Goal: Book appointment/travel/reservation

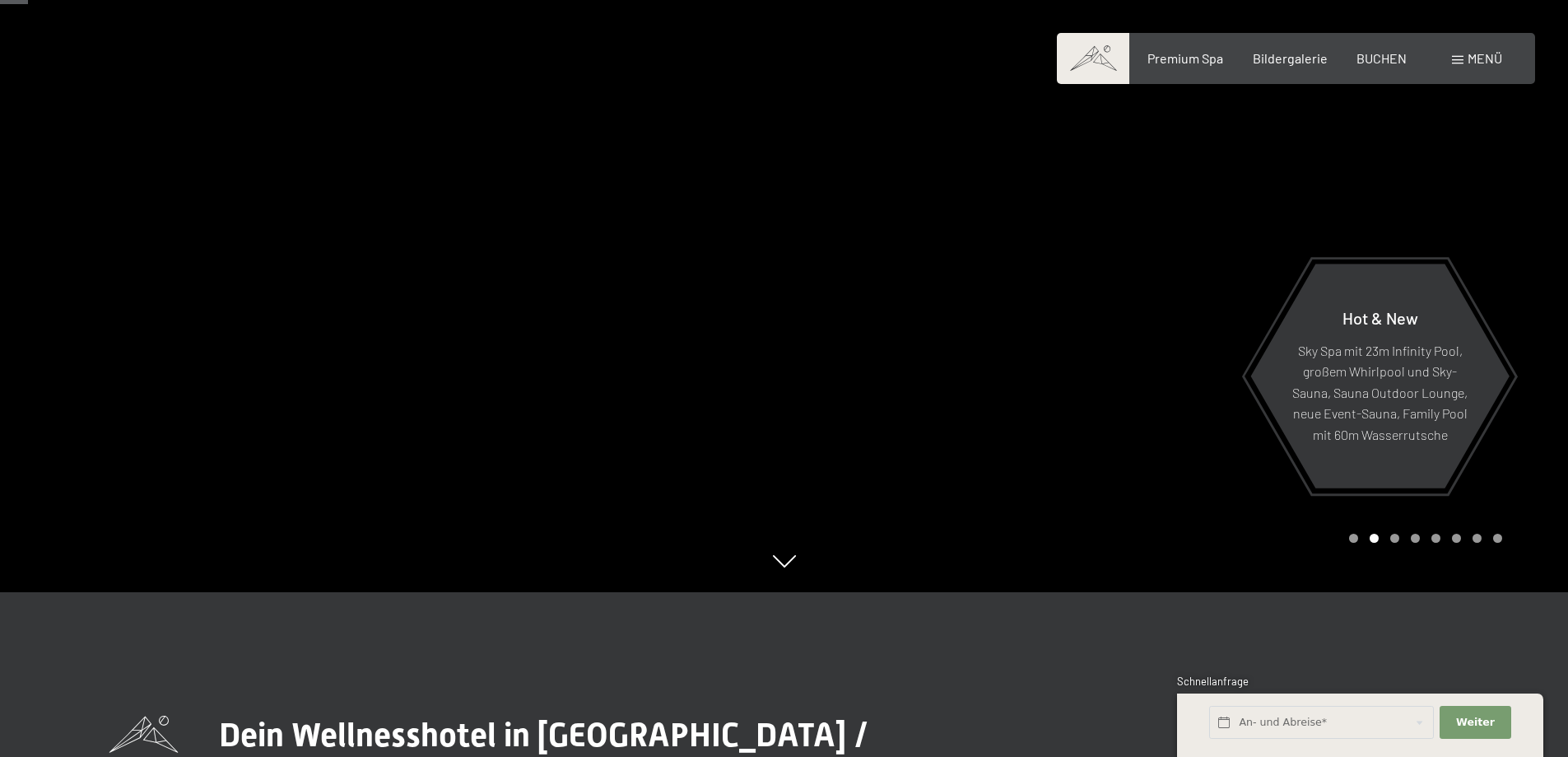
click at [1474, 50] on div "Menü" at bounding box center [1477, 58] width 50 height 18
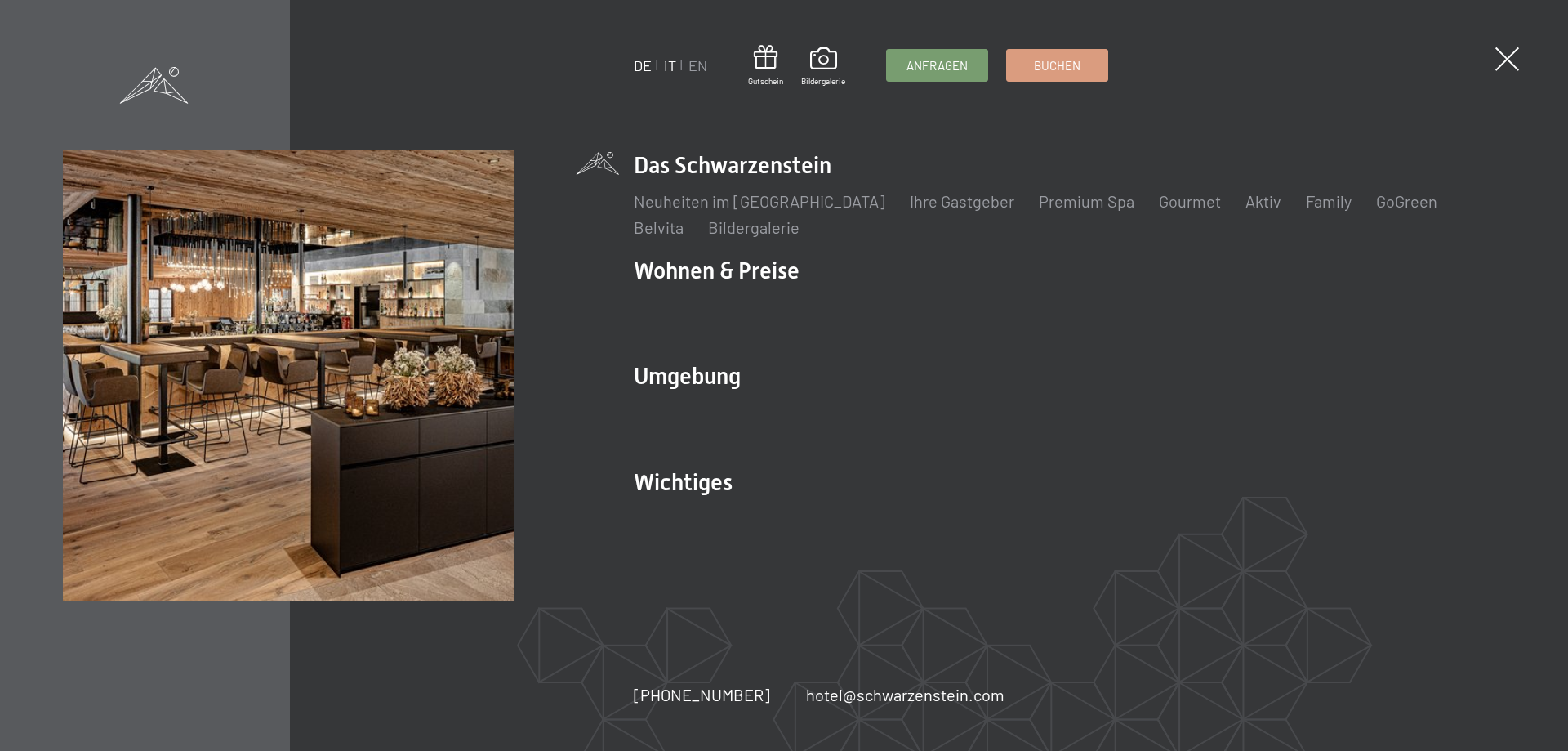
click at [667, 69] on link "IT" at bounding box center [670, 65] width 12 height 18
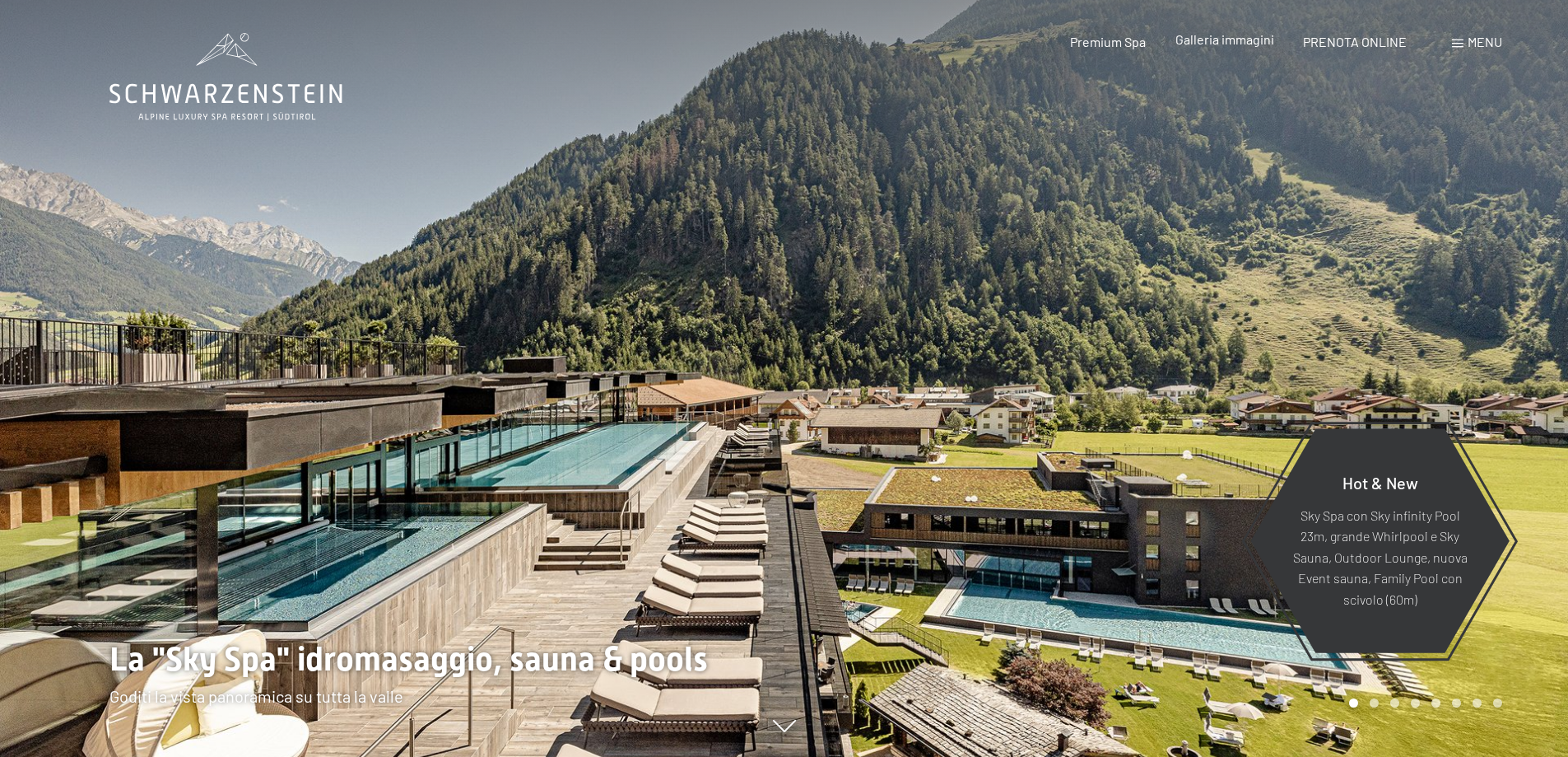
click at [1209, 47] on div "Galleria immagini" at bounding box center [1225, 39] width 99 height 18
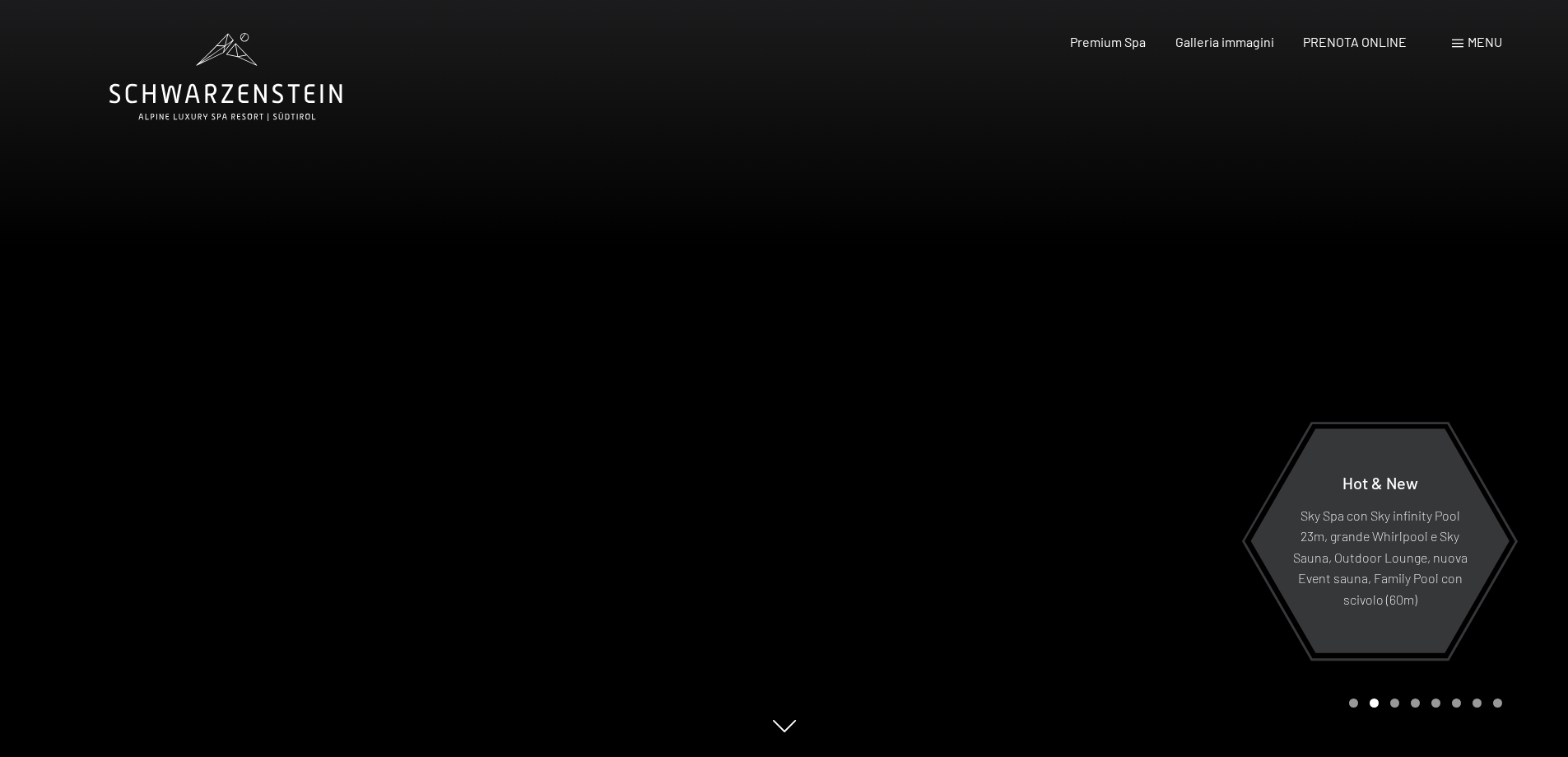
click at [782, 732] on icon at bounding box center [784, 726] width 23 height 12
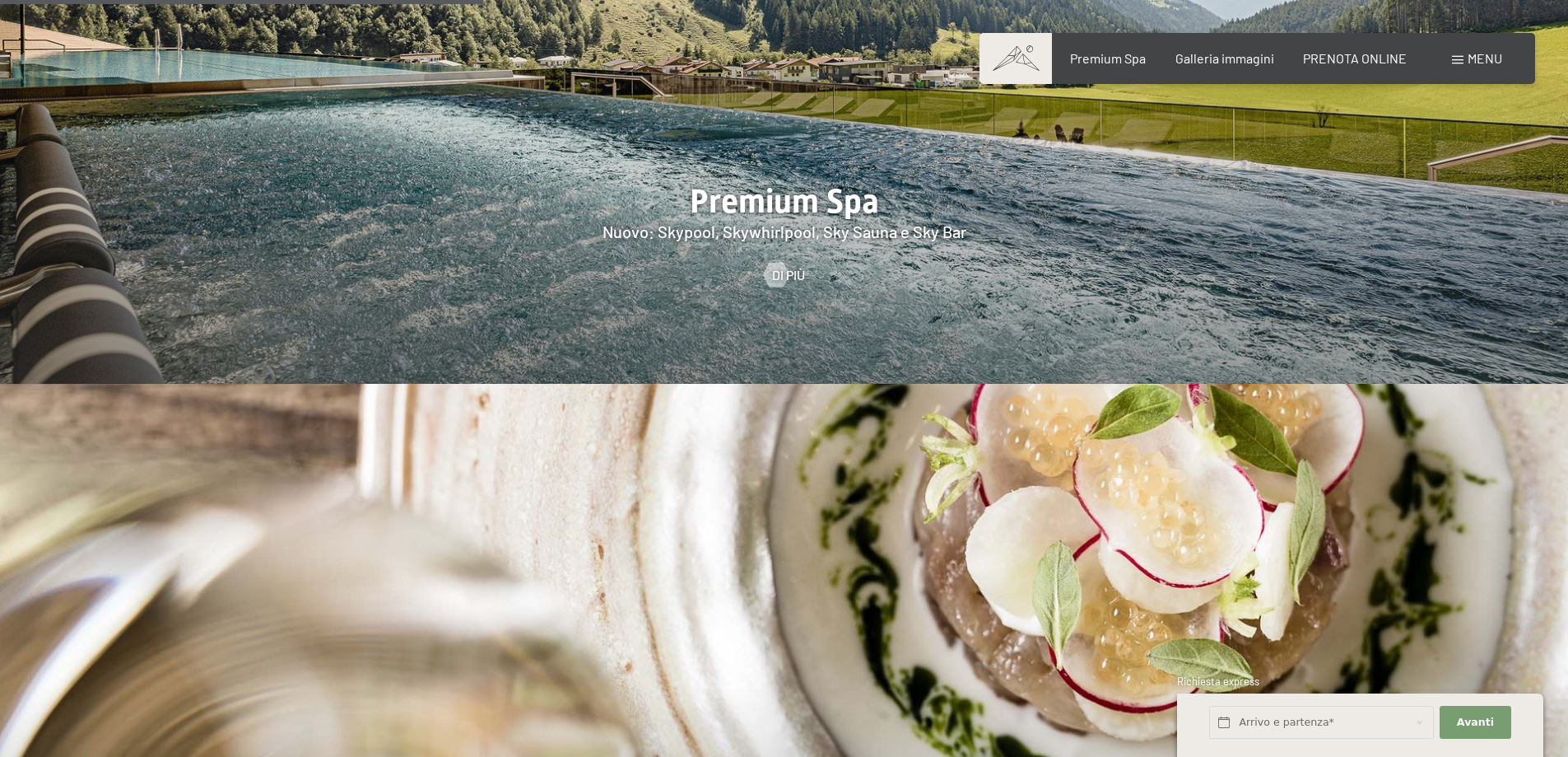
scroll to position [2202, 0]
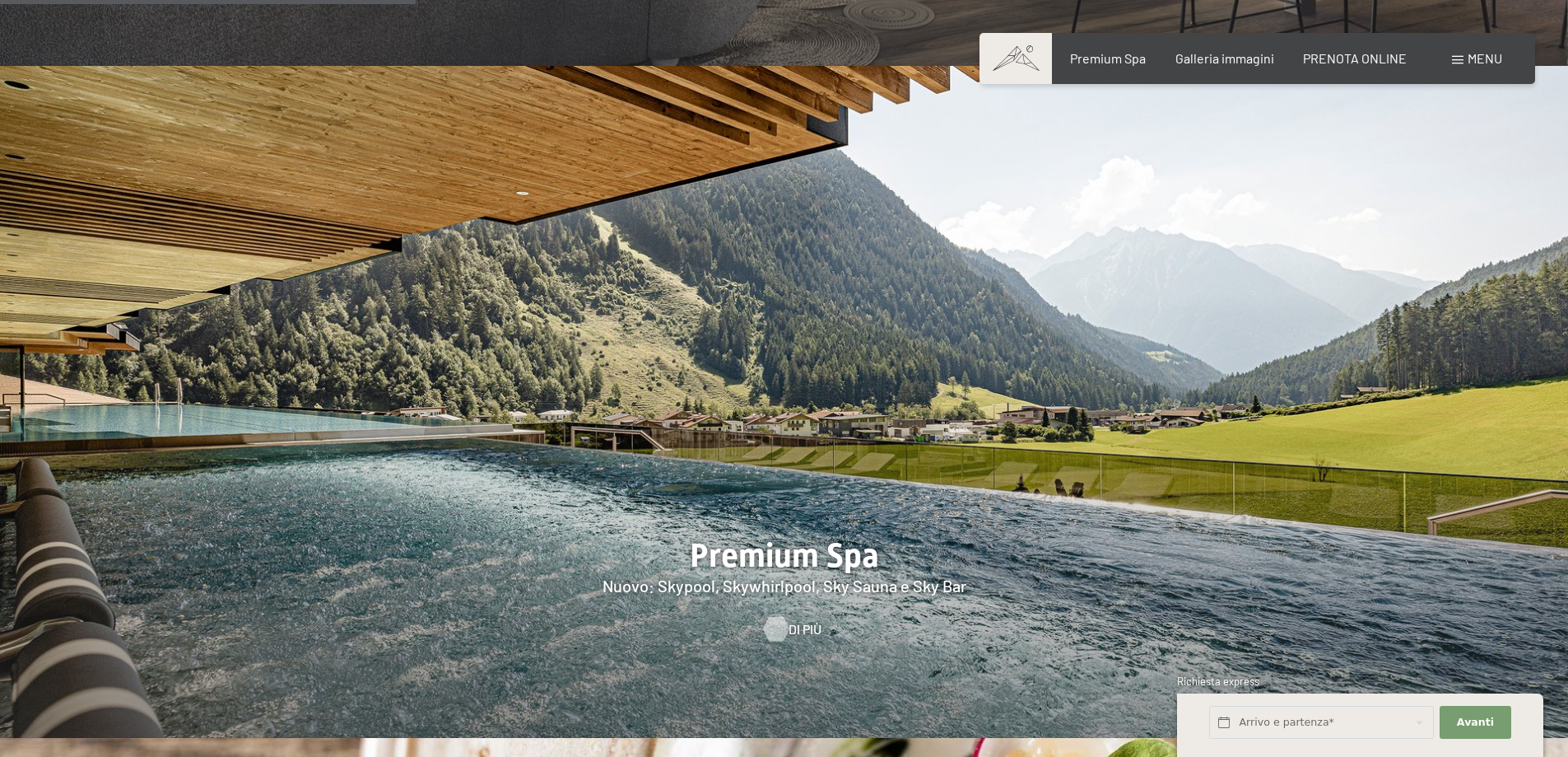
click at [774, 617] on div at bounding box center [776, 629] width 14 height 24
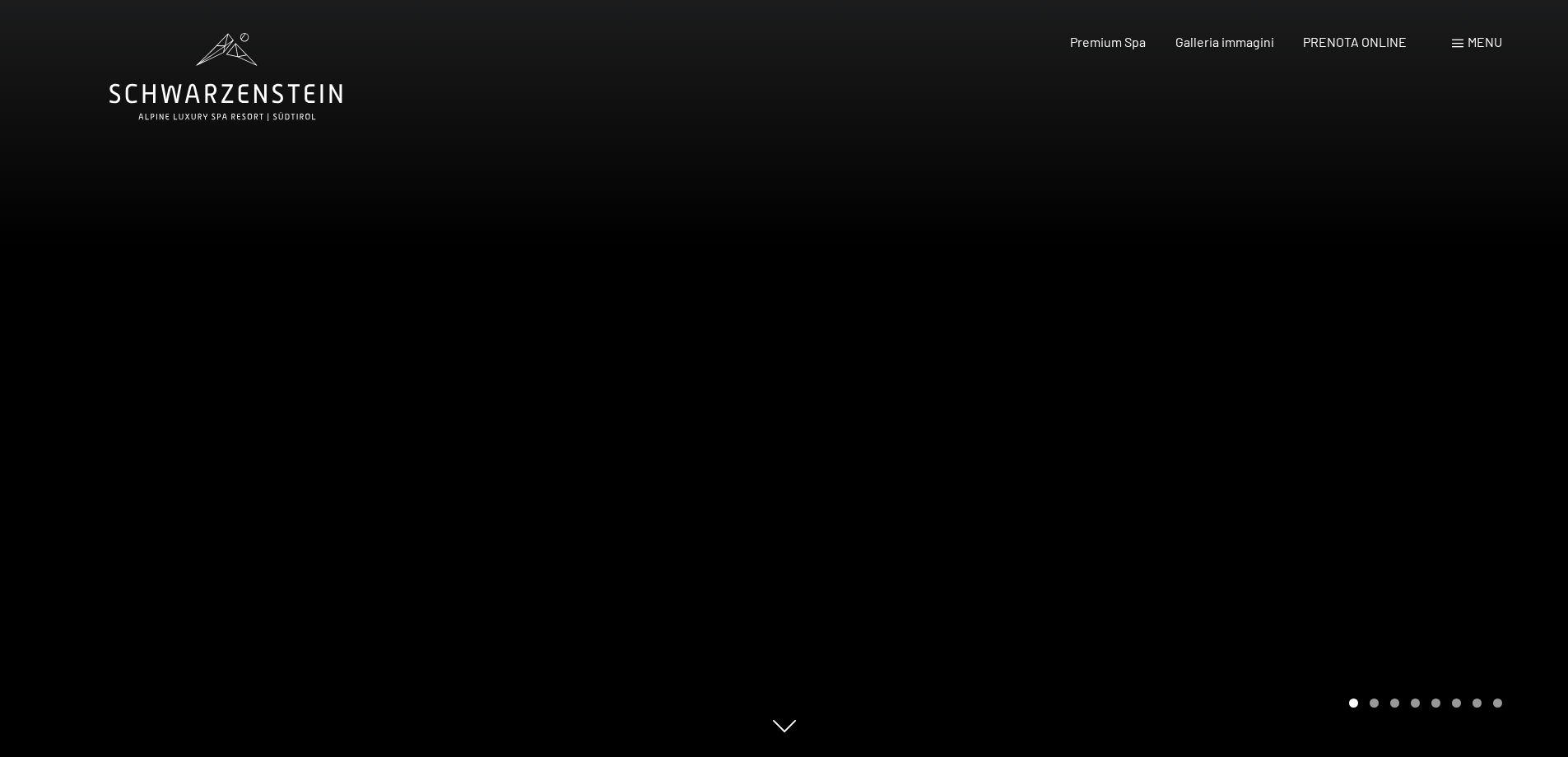
click at [1268, 399] on div at bounding box center [1176, 378] width 784 height 757
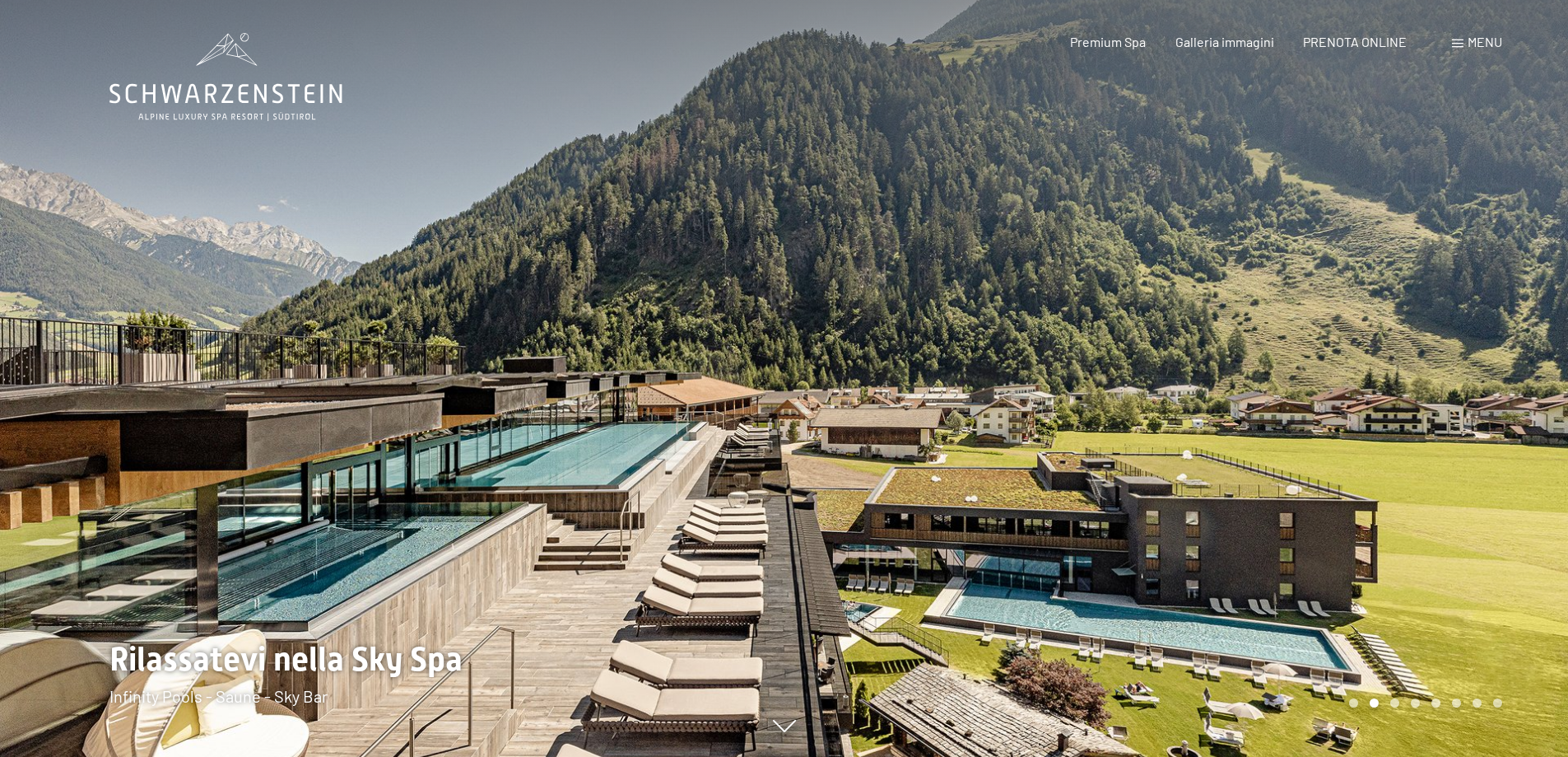
click at [1284, 391] on div at bounding box center [1176, 378] width 784 height 757
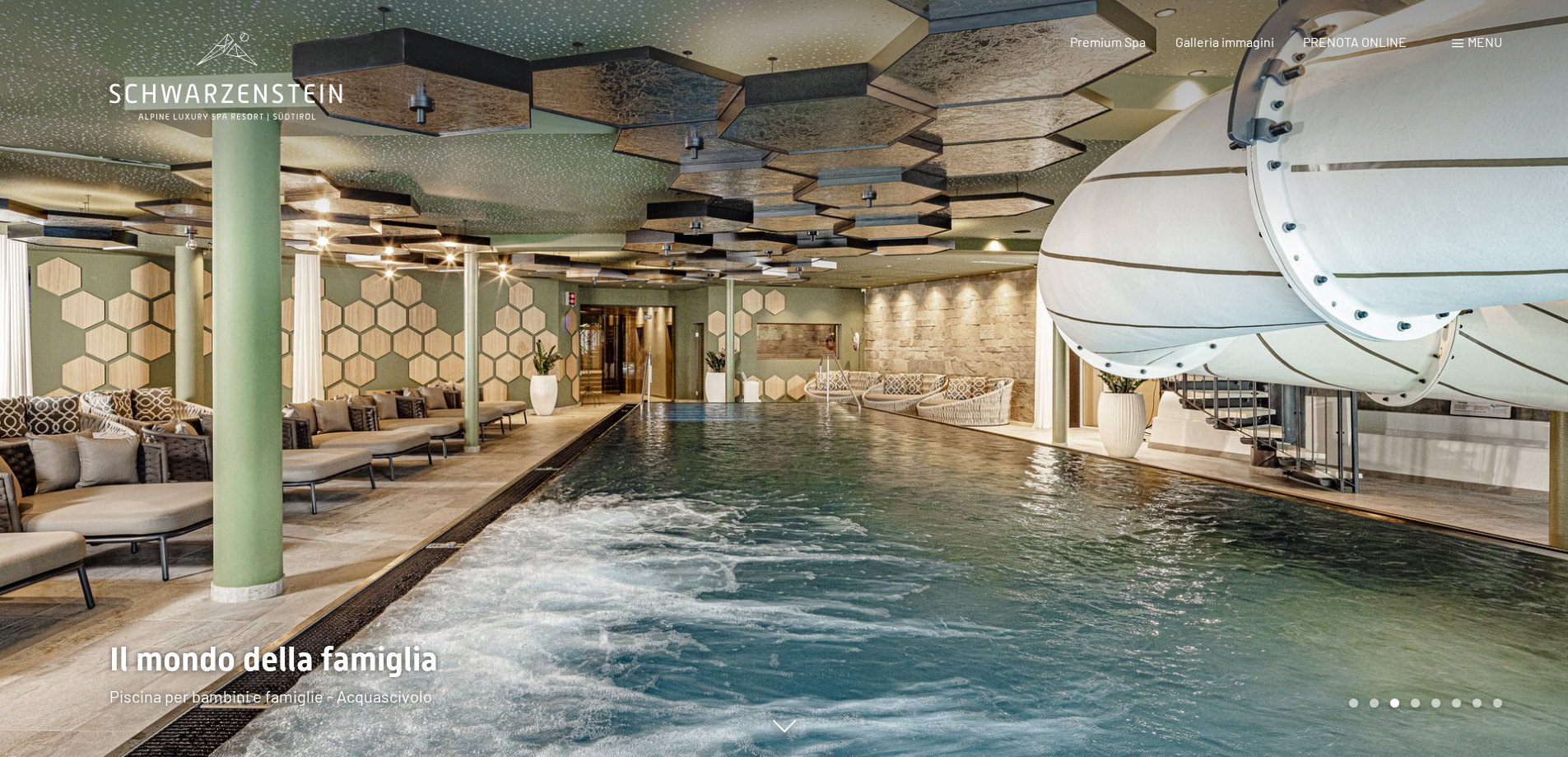
drag, startPoint x: 1011, startPoint y: 504, endPoint x: 1048, endPoint y: 503, distance: 37.0
click at [1014, 503] on div at bounding box center [1176, 378] width 784 height 757
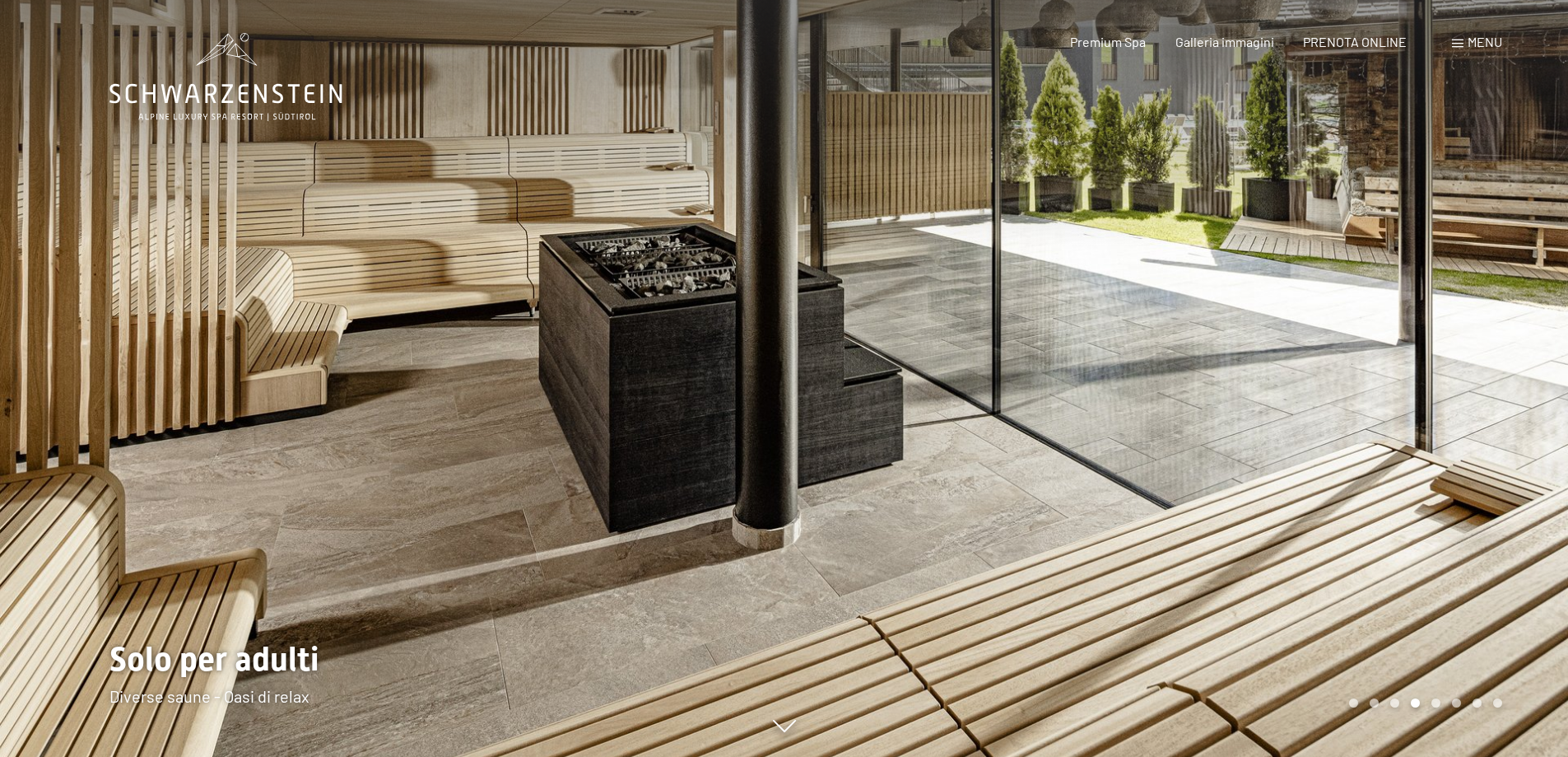
click at [1235, 395] on div at bounding box center [1176, 378] width 784 height 757
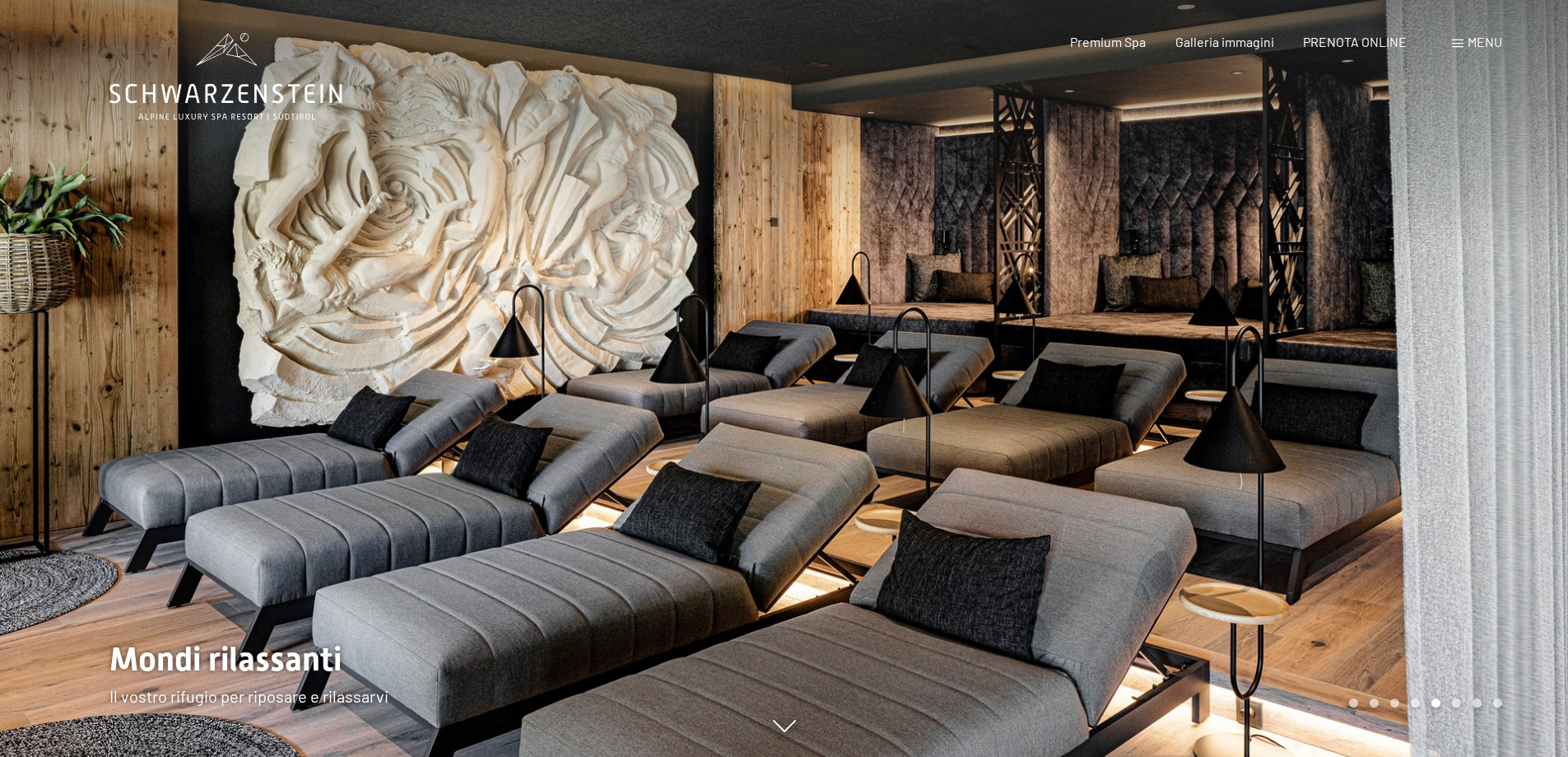
click at [1235, 395] on div at bounding box center [1176, 378] width 784 height 757
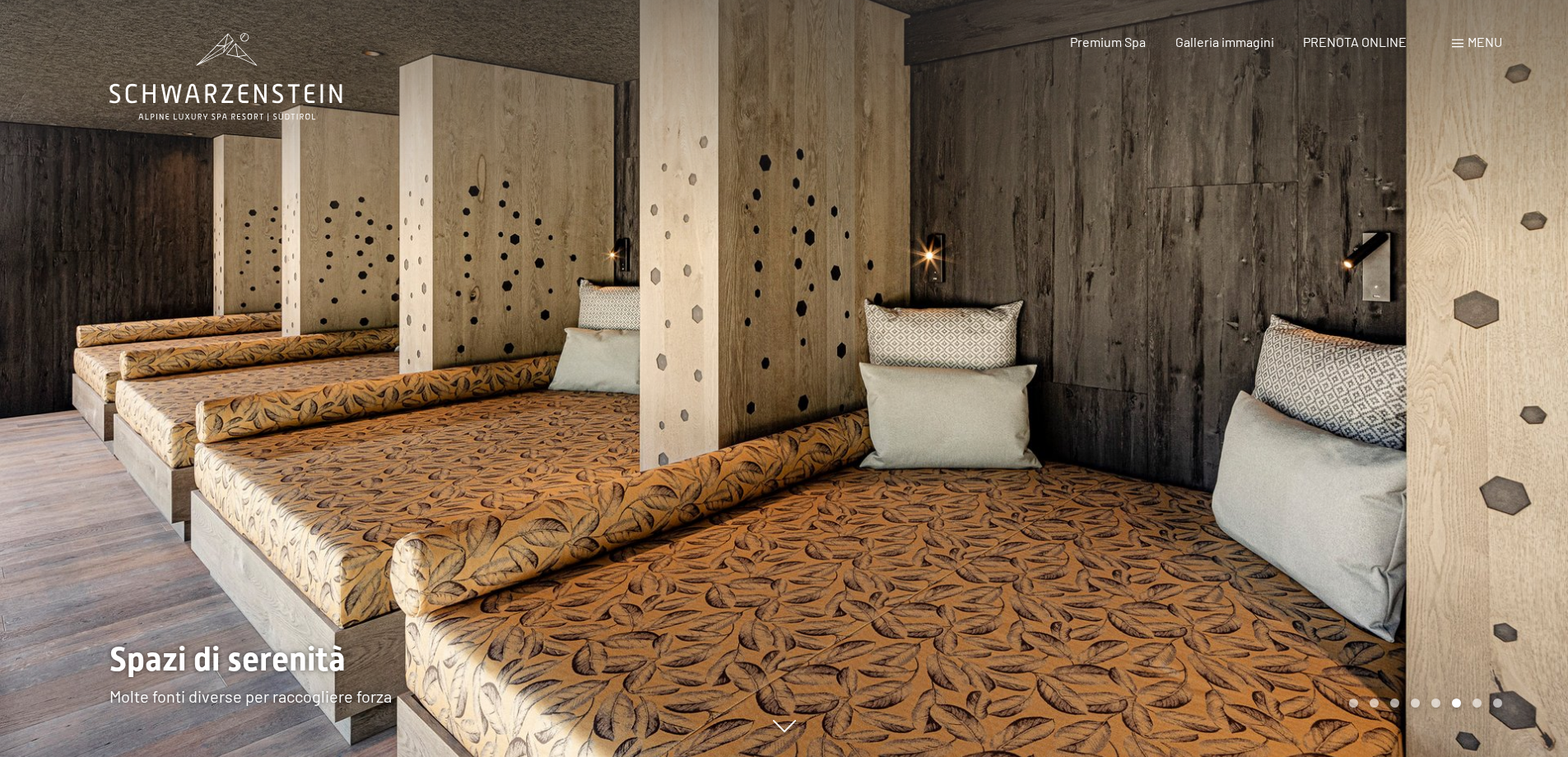
click at [1248, 423] on div at bounding box center [1176, 378] width 784 height 757
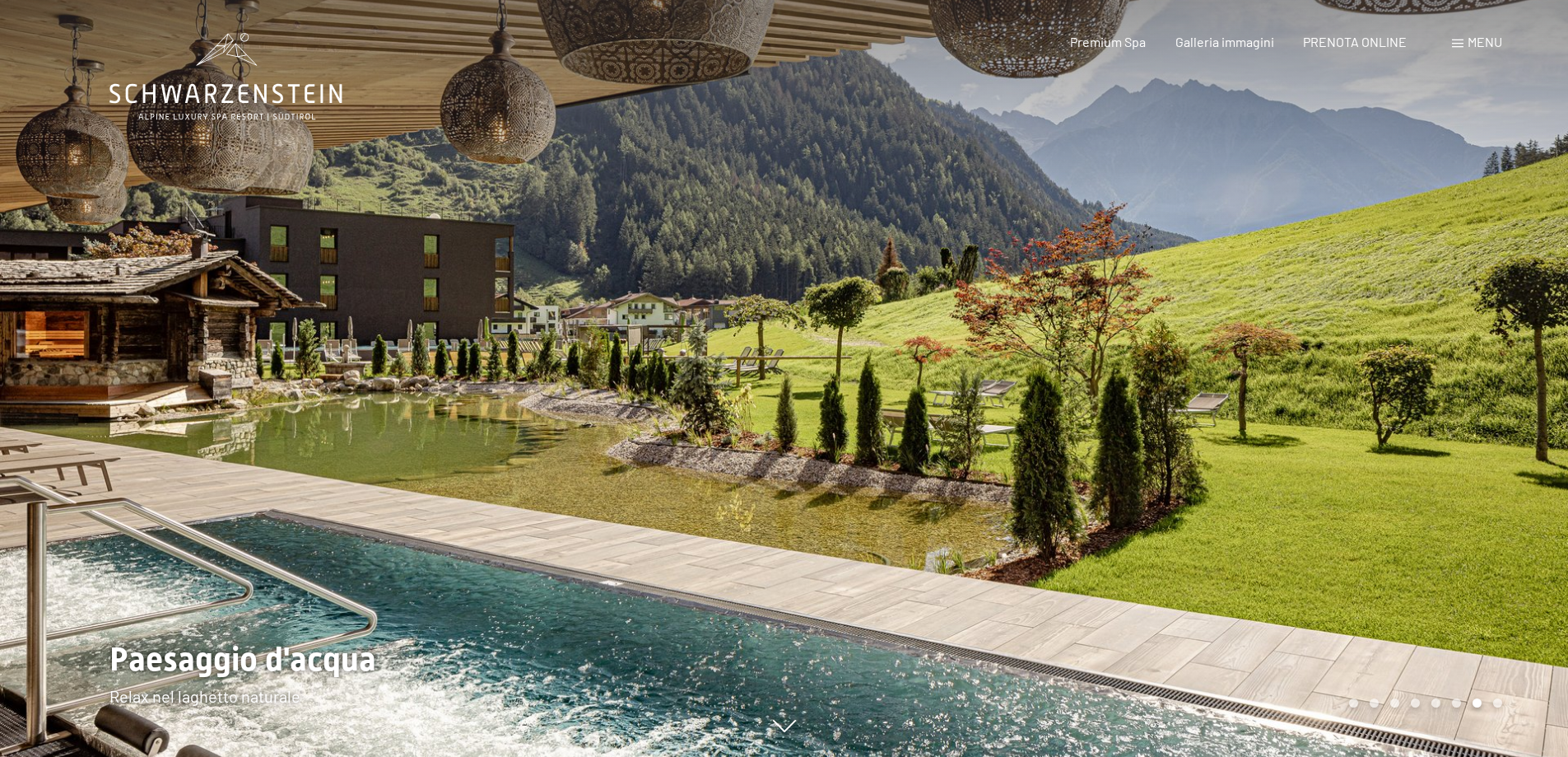
click at [1248, 423] on div at bounding box center [1176, 378] width 784 height 757
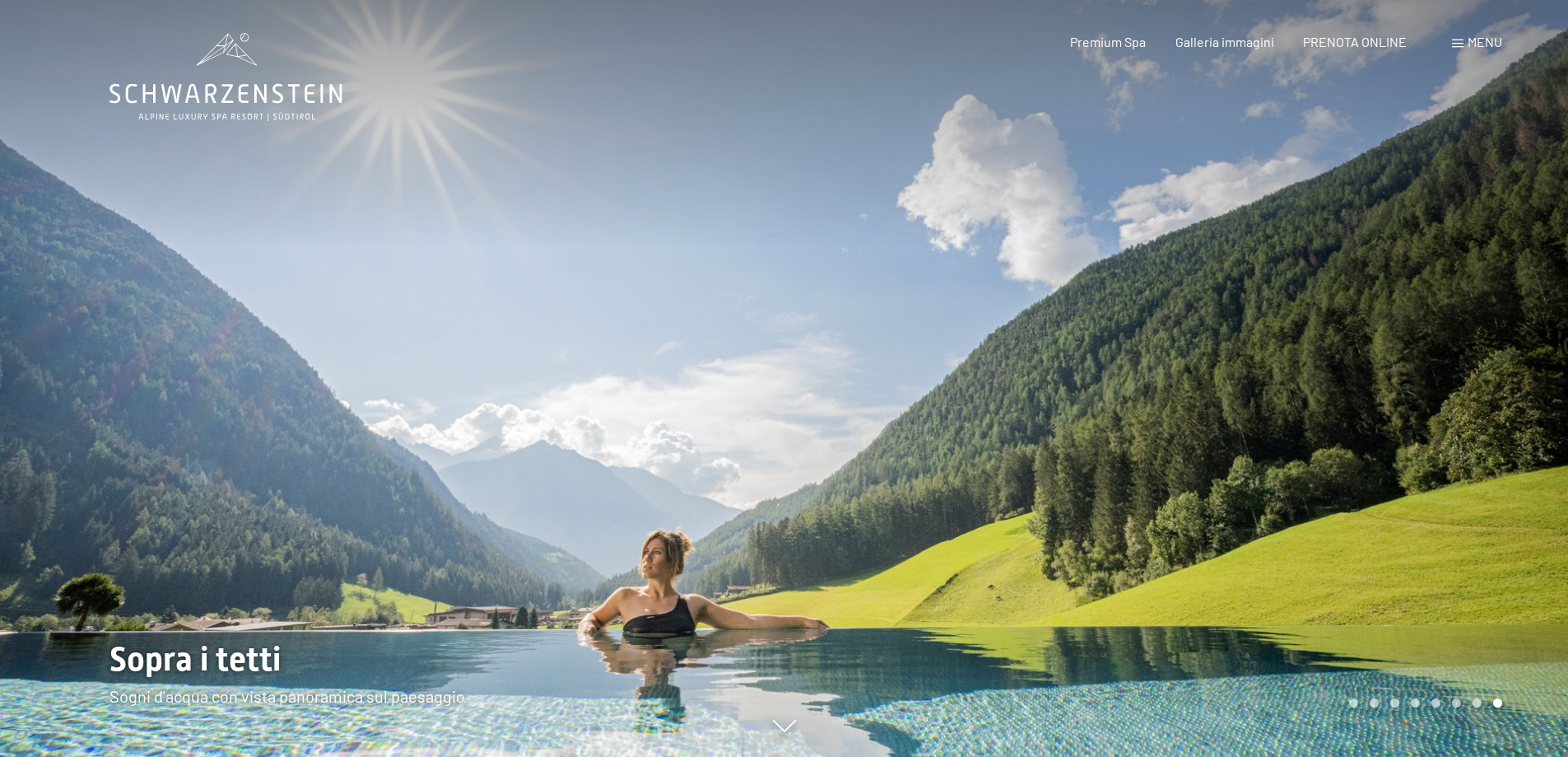
click at [1249, 410] on div at bounding box center [1176, 378] width 784 height 757
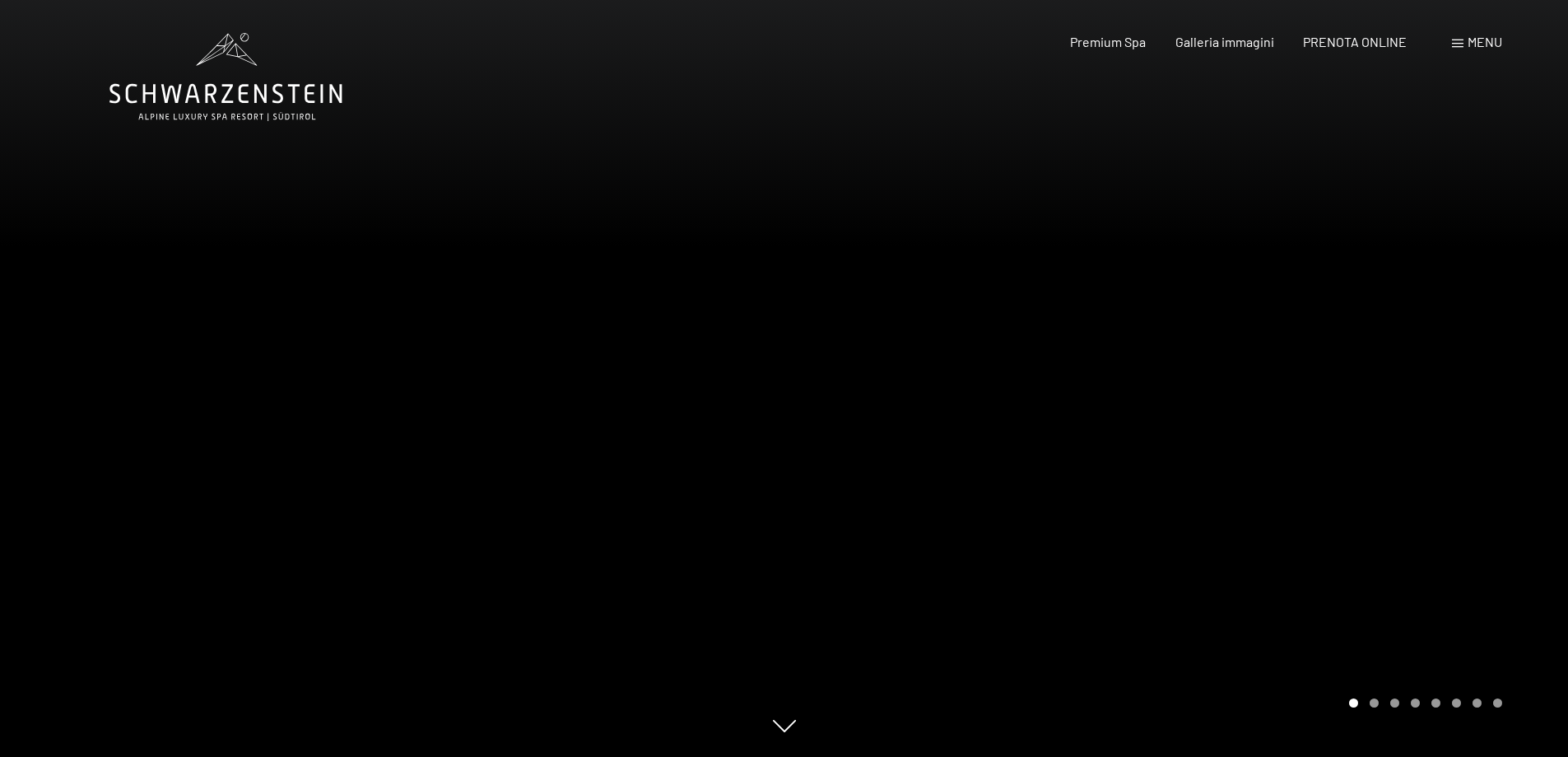
click at [1254, 432] on div at bounding box center [1176, 378] width 784 height 757
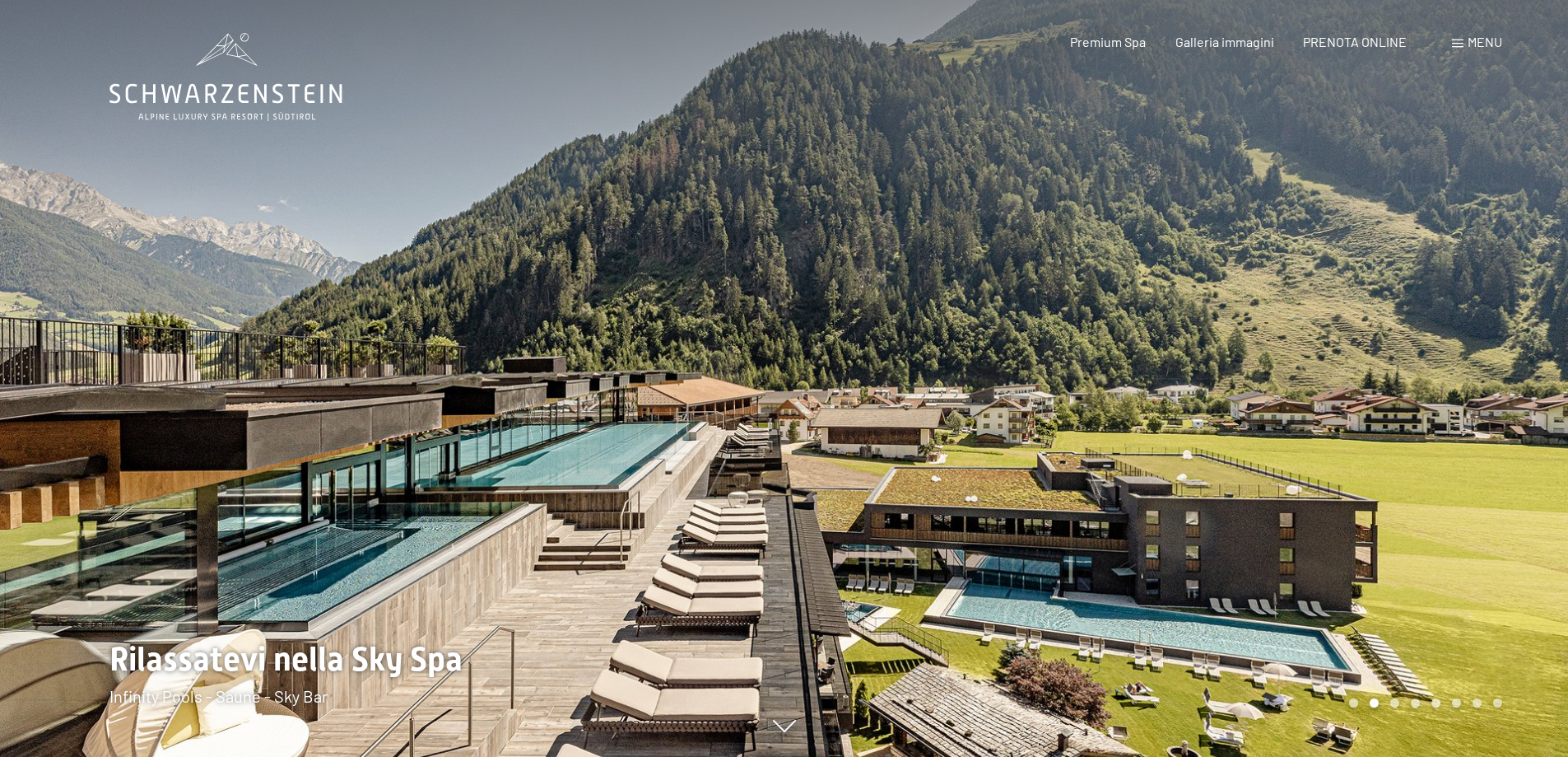
click at [1481, 35] on span "Menu" at bounding box center [1485, 42] width 35 height 16
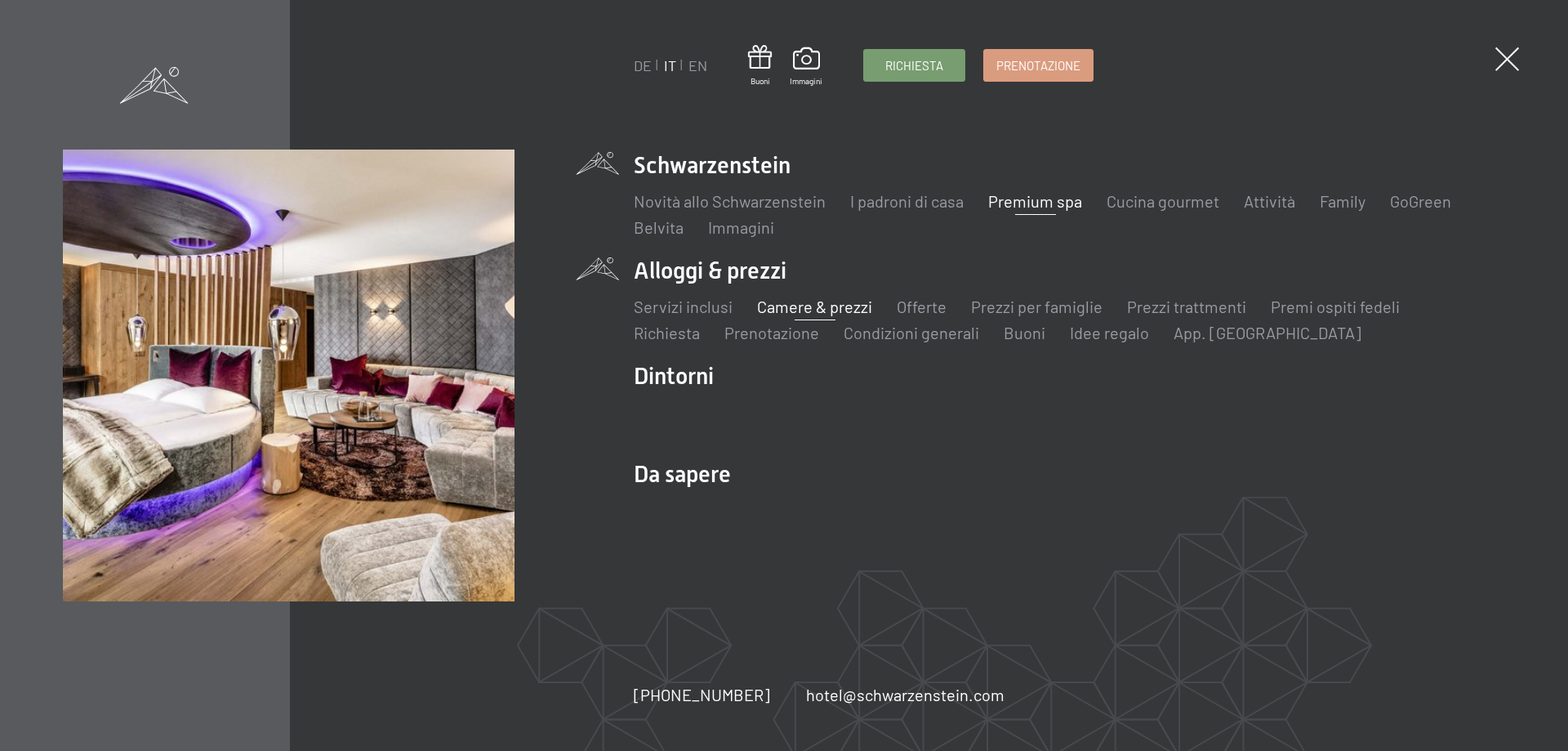
click at [822, 311] on link "Camere & prezzi" at bounding box center [815, 306] width 116 height 20
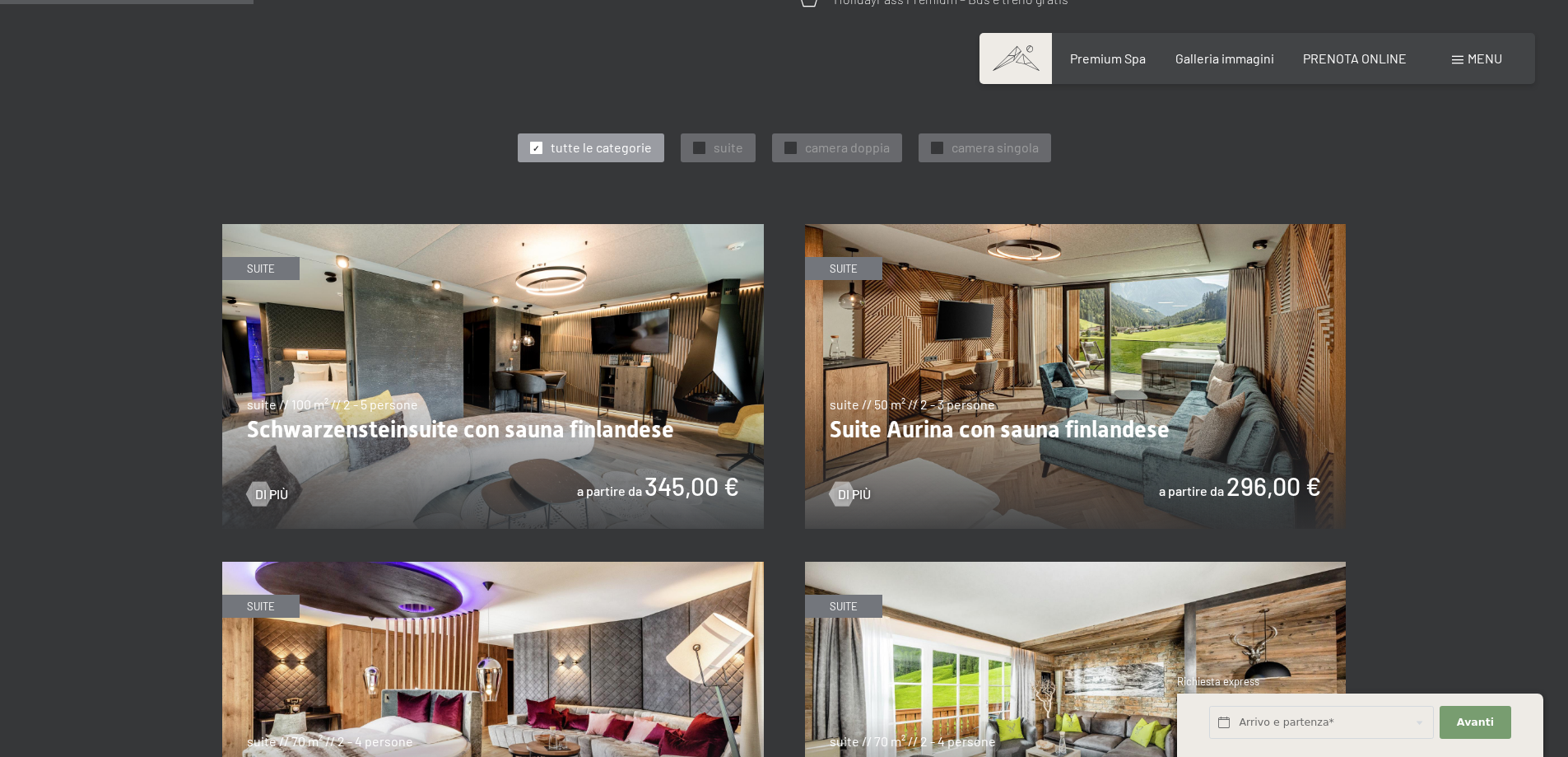
scroll to position [576, 0]
